Goal: Transaction & Acquisition: Purchase product/service

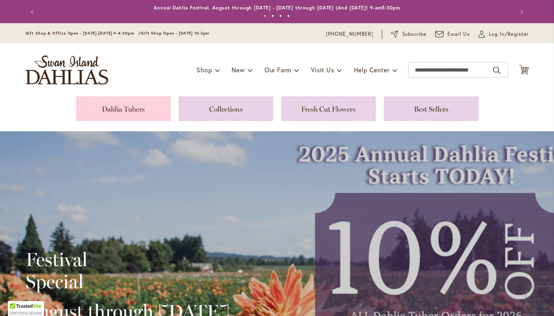
click at [121, 114] on link at bounding box center [123, 108] width 95 height 25
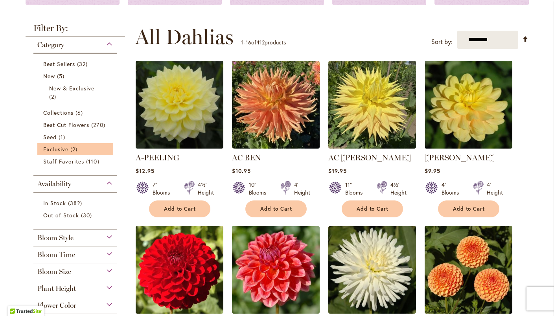
scroll to position [135, 0]
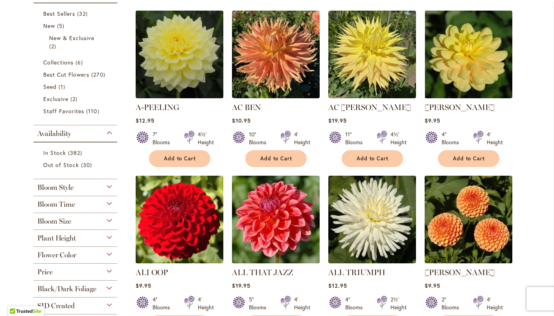
click at [100, 185] on div "Bloom Style" at bounding box center [75, 185] width 84 height 13
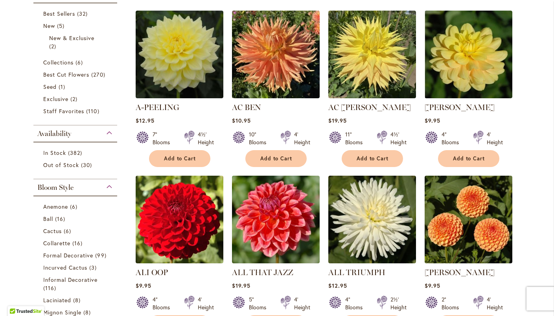
scroll to position [365, 0]
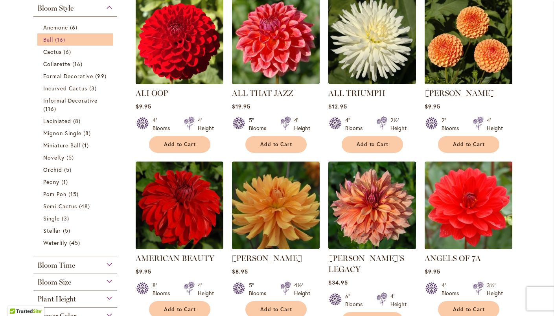
click at [56, 38] on span "16 items" at bounding box center [61, 39] width 12 height 8
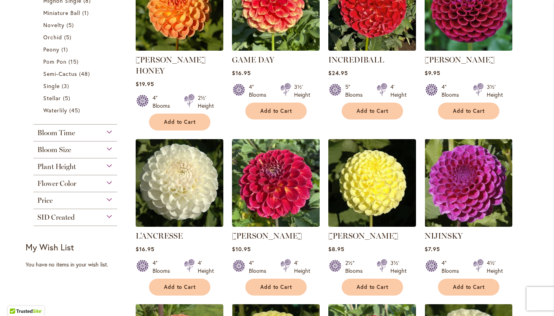
scroll to position [459, 0]
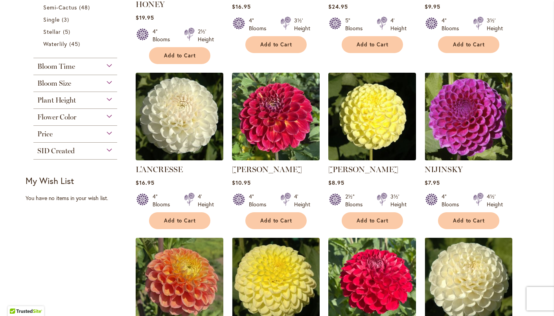
click at [106, 86] on div "Bloom Size" at bounding box center [75, 81] width 84 height 13
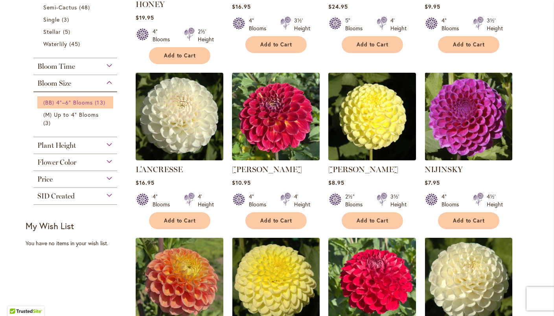
click at [86, 104] on span "(BB) 4"–6" Blooms" at bounding box center [68, 102] width 50 height 7
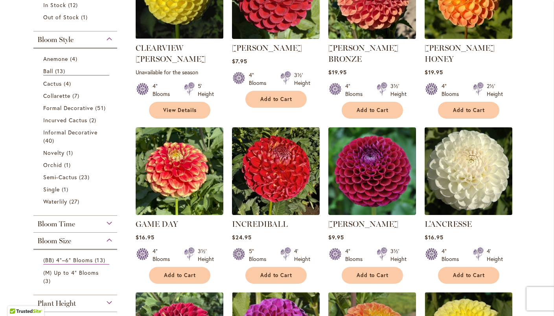
scroll to position [230, 0]
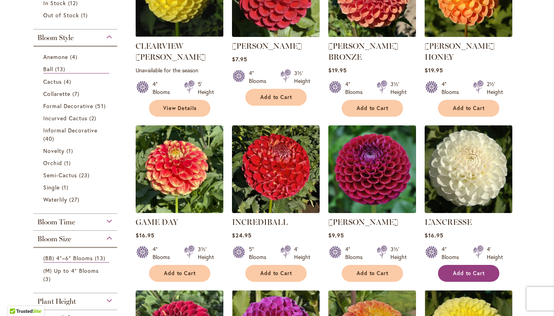
click at [472, 270] on span "Add to Cart" at bounding box center [469, 273] width 32 height 7
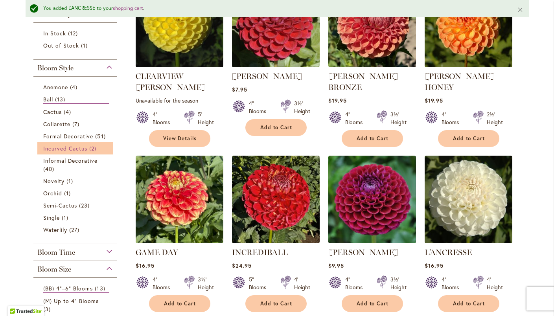
scroll to position [220, 0]
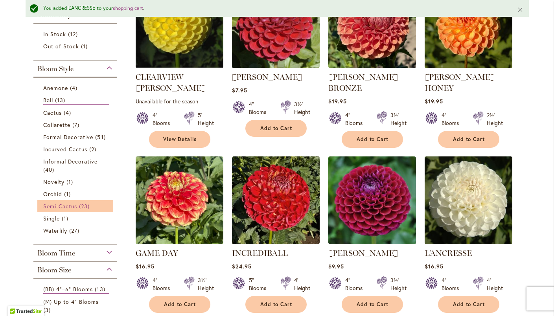
click at [84, 206] on span "23 items" at bounding box center [85, 206] width 13 height 8
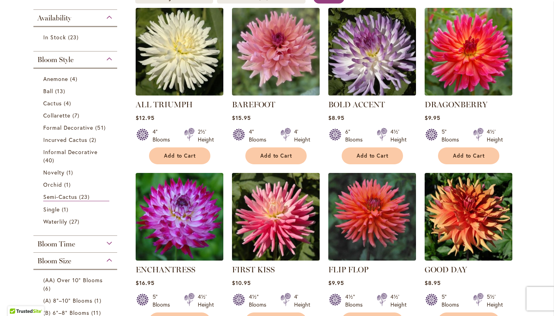
scroll to position [86, 0]
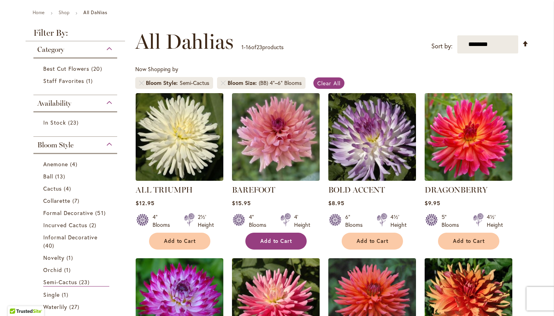
click at [272, 241] on span "Add to Cart" at bounding box center [276, 241] width 32 height 7
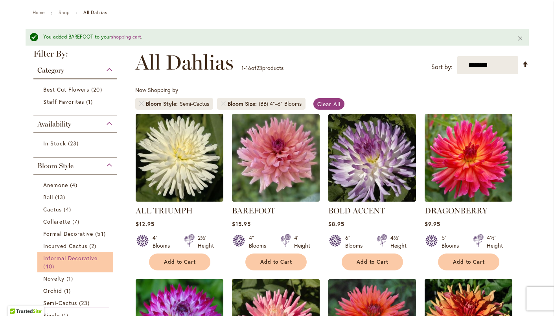
click at [80, 258] on span "Informal Decorative" at bounding box center [70, 257] width 55 height 7
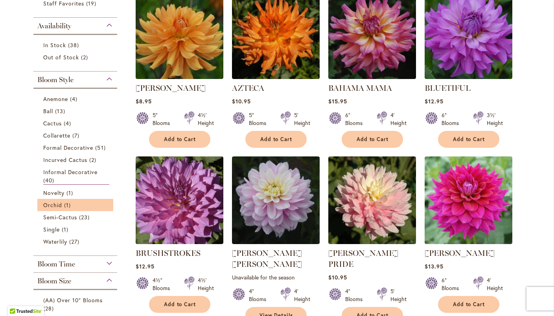
scroll to position [188, 0]
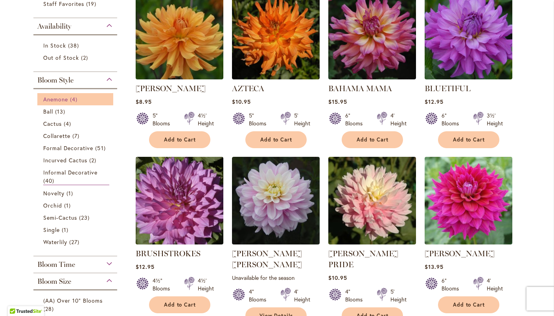
click at [76, 99] on span "4 items" at bounding box center [74, 99] width 9 height 8
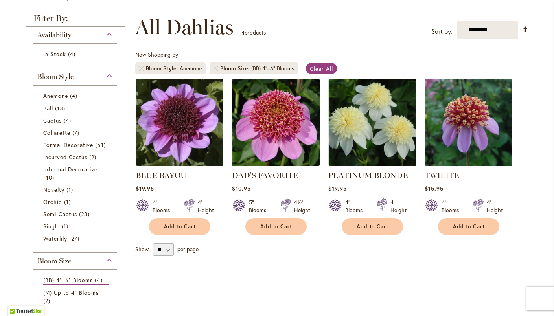
scroll to position [103, 0]
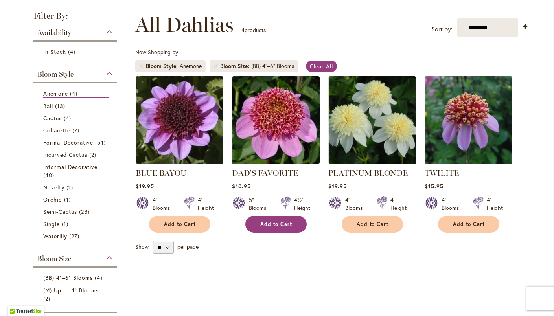
click at [277, 222] on span "Add to Cart" at bounding box center [276, 224] width 32 height 7
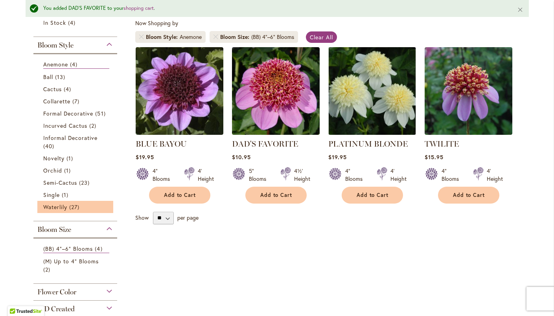
scroll to position [156, 0]
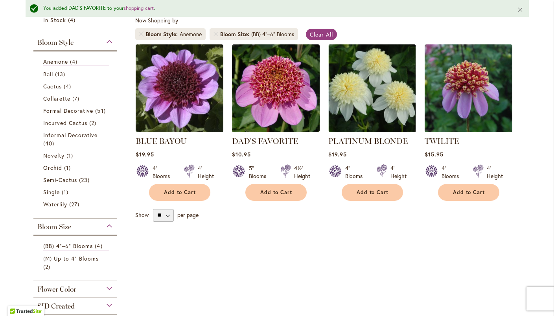
click at [90, 224] on div "Bloom Size" at bounding box center [75, 225] width 84 height 13
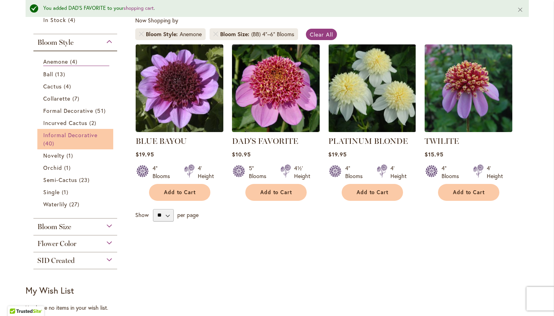
click at [84, 141] on link "Informal Decorative 40 items" at bounding box center [76, 139] width 66 height 17
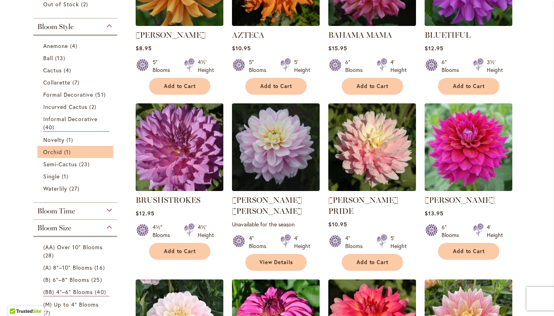
scroll to position [248, 0]
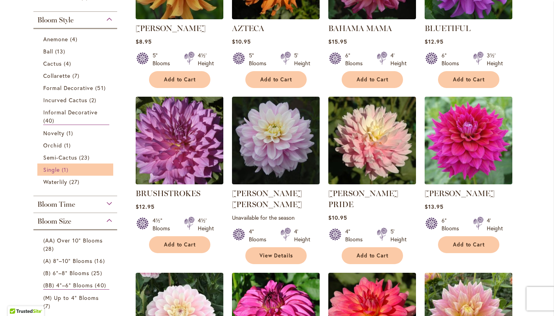
click at [58, 169] on span "Single" at bounding box center [51, 169] width 17 height 7
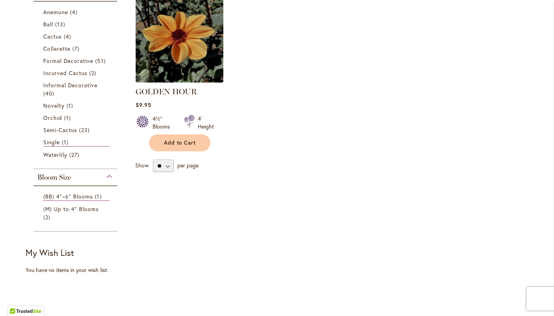
scroll to position [207, 0]
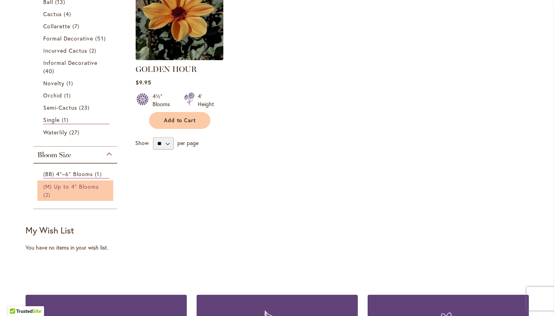
click at [68, 187] on span "(M) Up to 4" Blooms" at bounding box center [71, 186] width 56 height 7
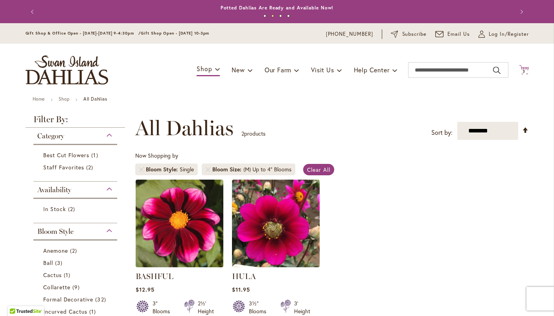
click at [522, 70] on span "3" at bounding box center [523, 71] width 3 height 5
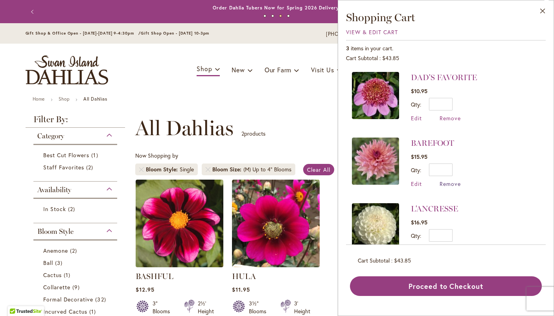
click at [450, 184] on span "Remove" at bounding box center [449, 183] width 21 height 7
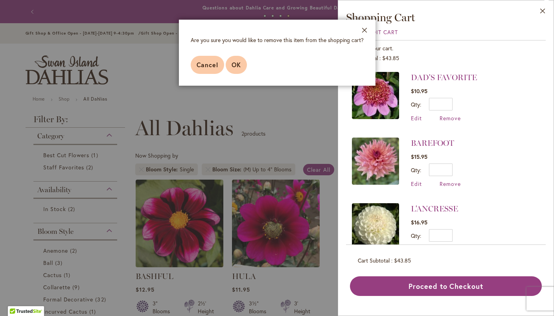
click at [232, 68] on span "OK" at bounding box center [236, 65] width 9 height 8
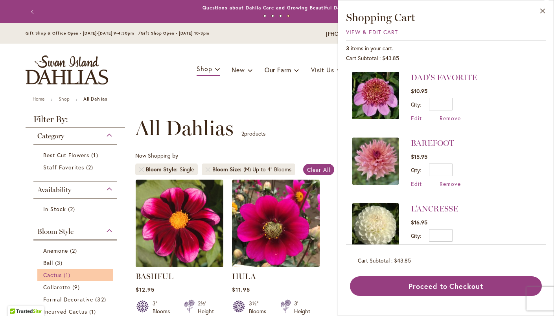
click at [63, 276] on link "Cactus 1 item" at bounding box center [76, 275] width 66 height 8
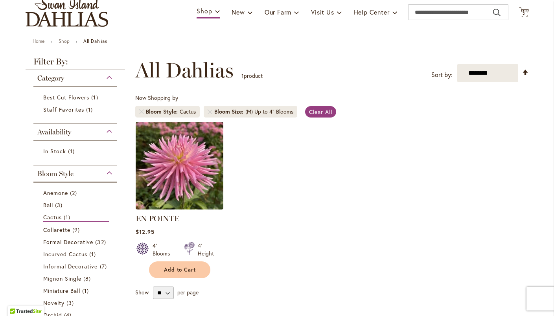
scroll to position [60, 0]
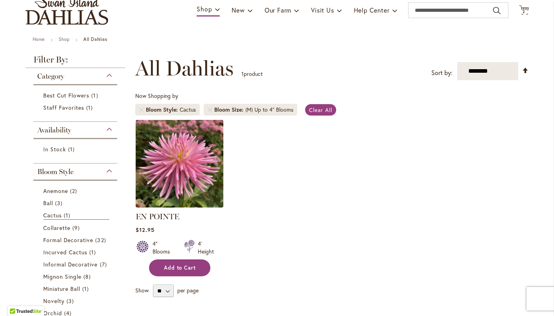
click at [182, 265] on span "Add to Cart" at bounding box center [180, 268] width 32 height 7
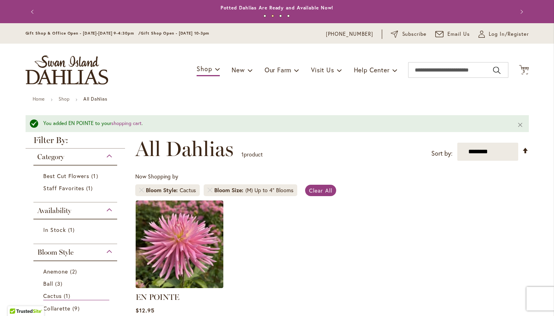
scroll to position [0, 0]
click at [521, 68] on icon at bounding box center [524, 69] width 10 height 9
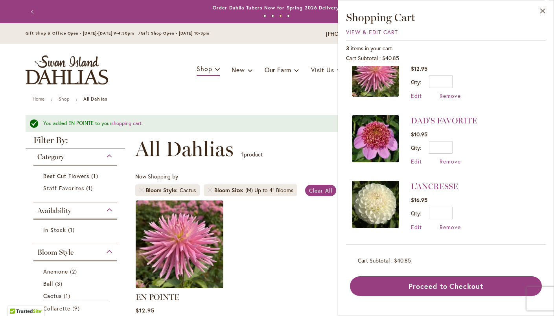
scroll to position [22, 0]
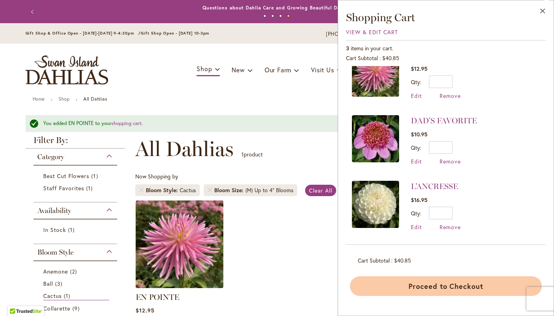
click at [457, 286] on button "Proceed to Checkout" at bounding box center [446, 286] width 192 height 20
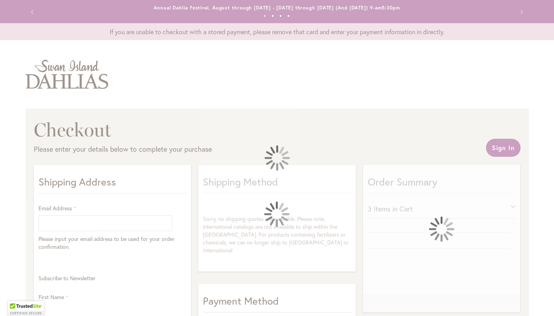
select select "**"
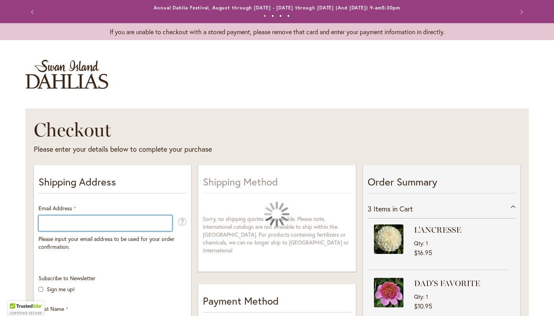
type input "**********"
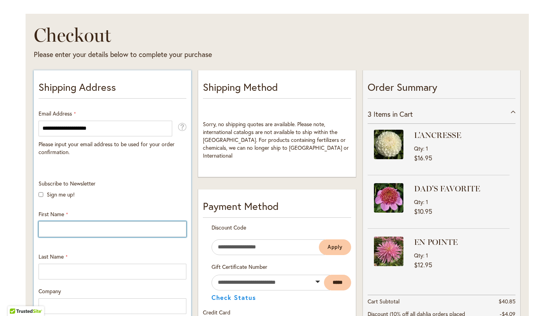
scroll to position [94, 0]
